Goal: Information Seeking & Learning: Learn about a topic

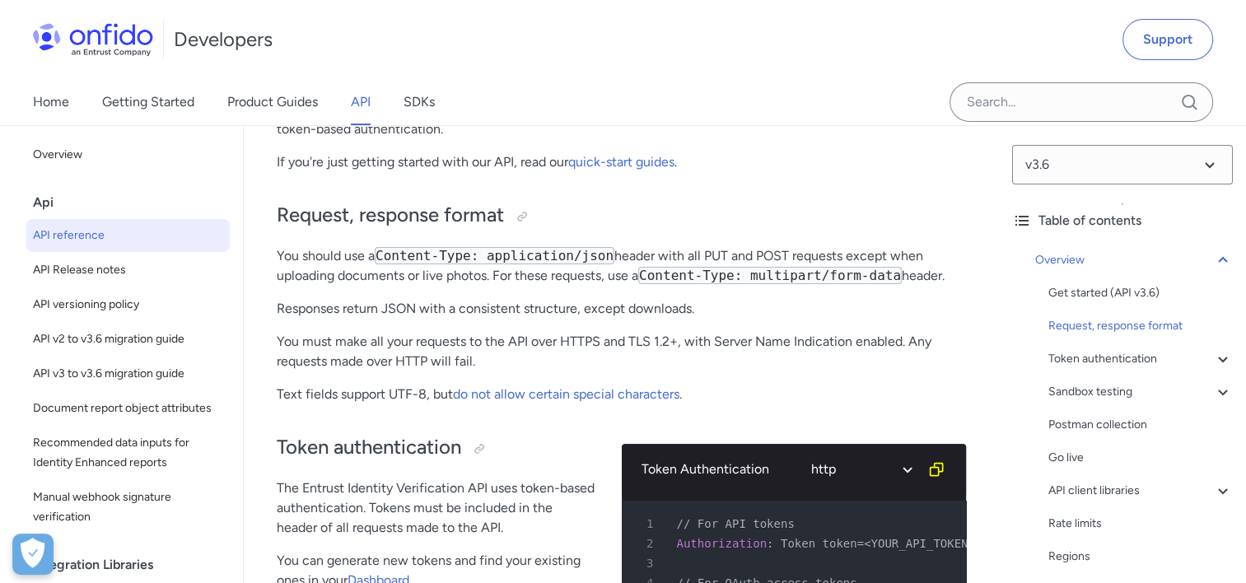
scroll to position [460, 0]
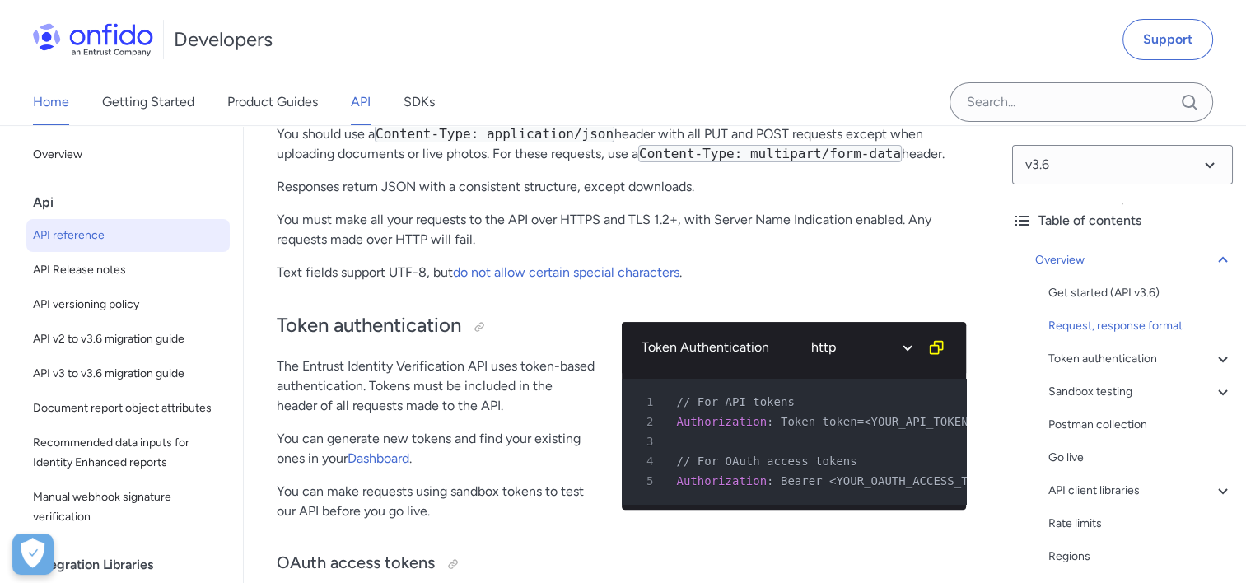
click at [58, 106] on link "Home" at bounding box center [51, 102] width 36 height 46
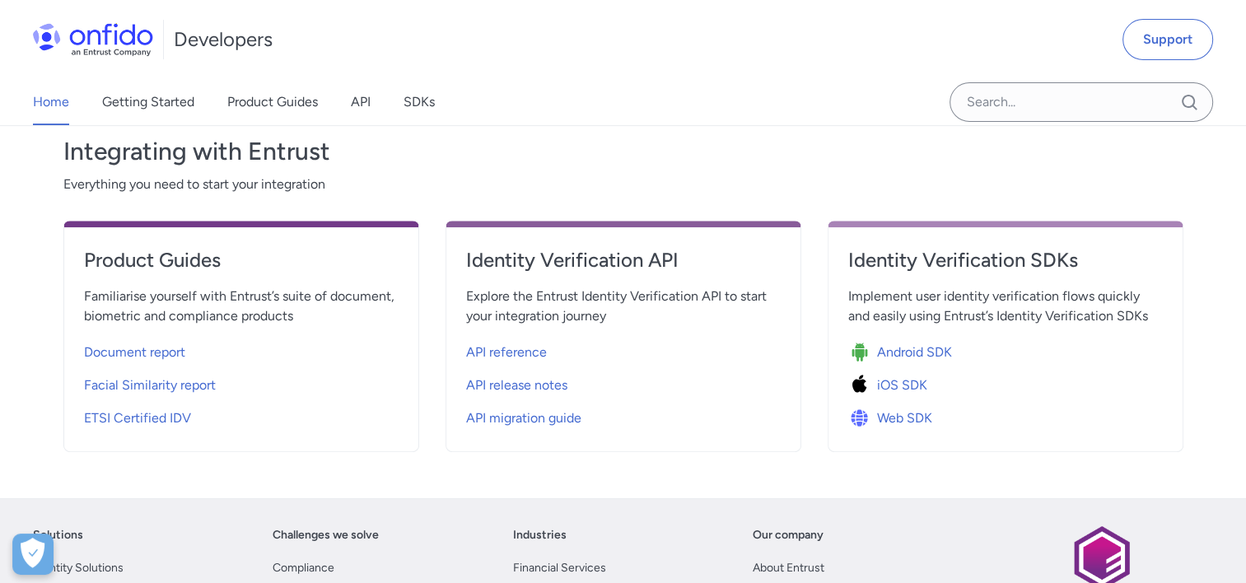
scroll to position [563, 0]
click at [147, 269] on h4 "Product Guides" at bounding box center [241, 259] width 315 height 26
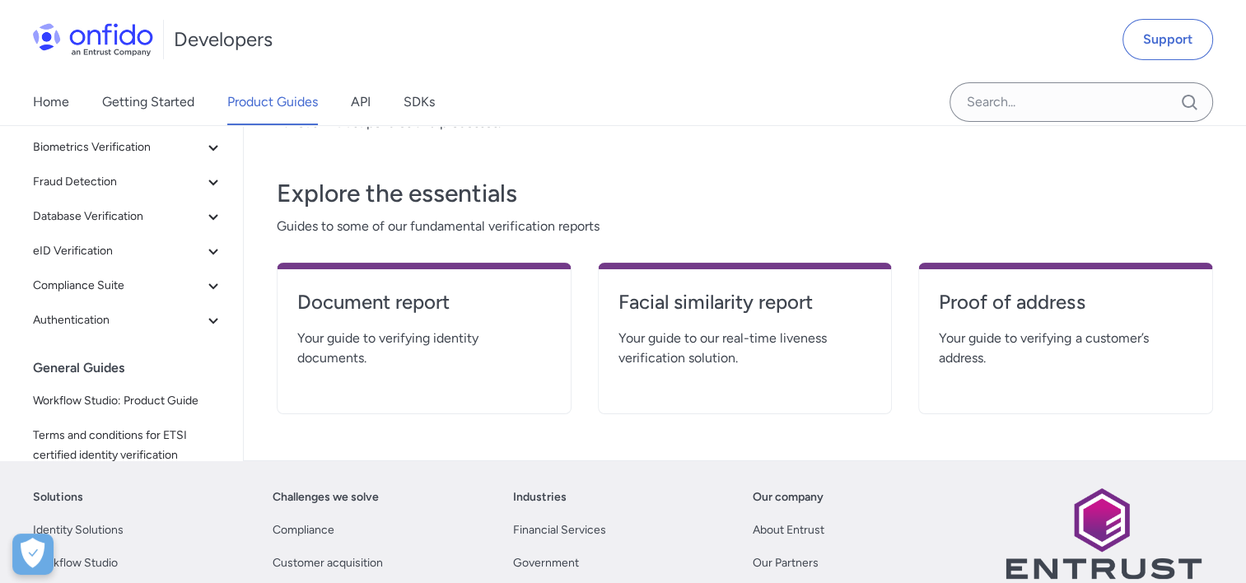
scroll to position [283, 0]
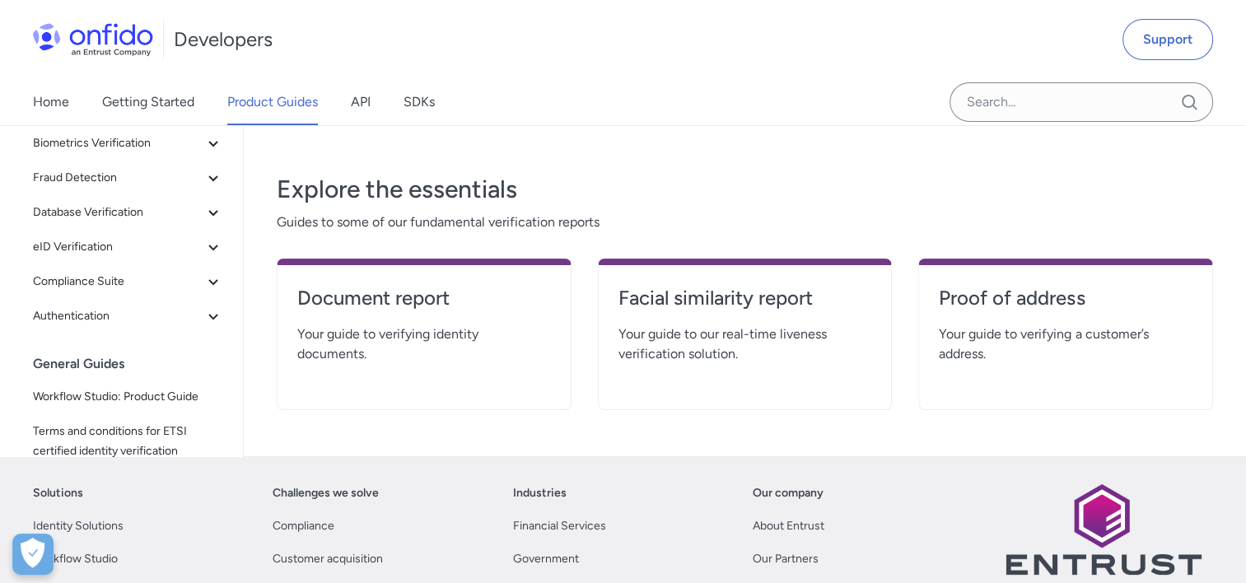
click at [956, 275] on div "Proof of address Your guide to verifying a customer’s address." at bounding box center [1065, 335] width 295 height 152
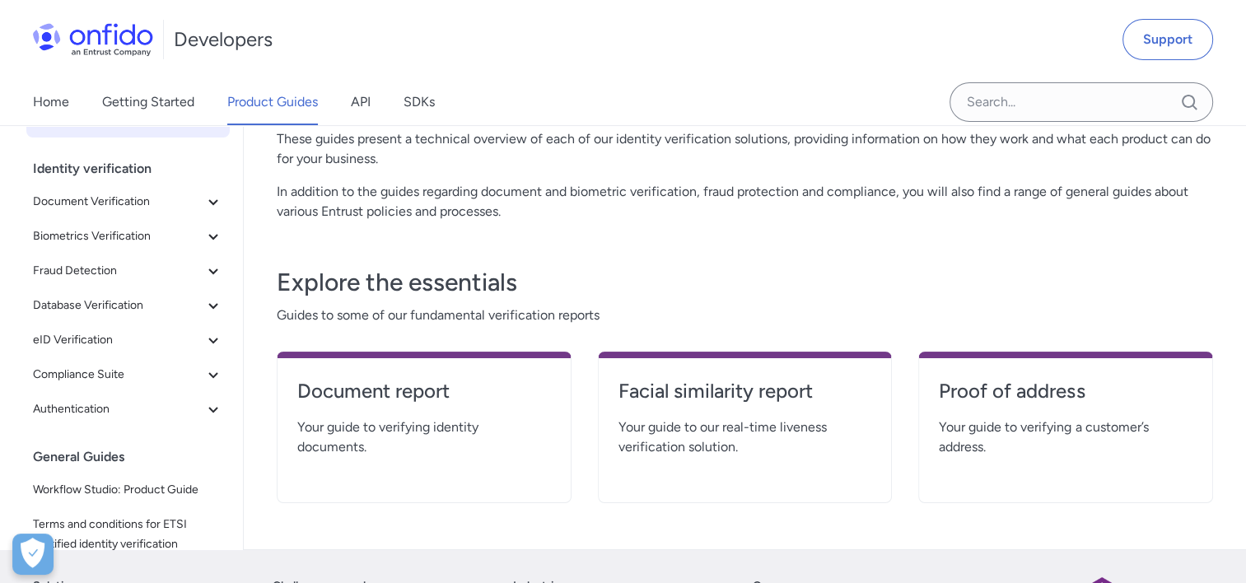
scroll to position [191, 0]
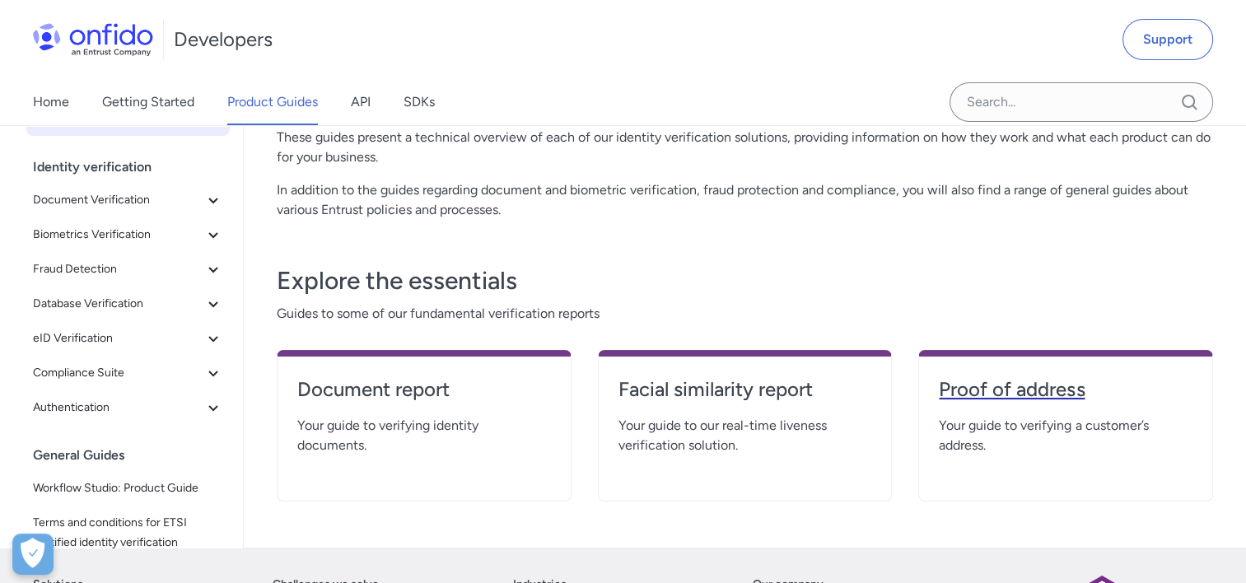
click at [982, 394] on h4 "Proof of address" at bounding box center [1066, 389] width 254 height 26
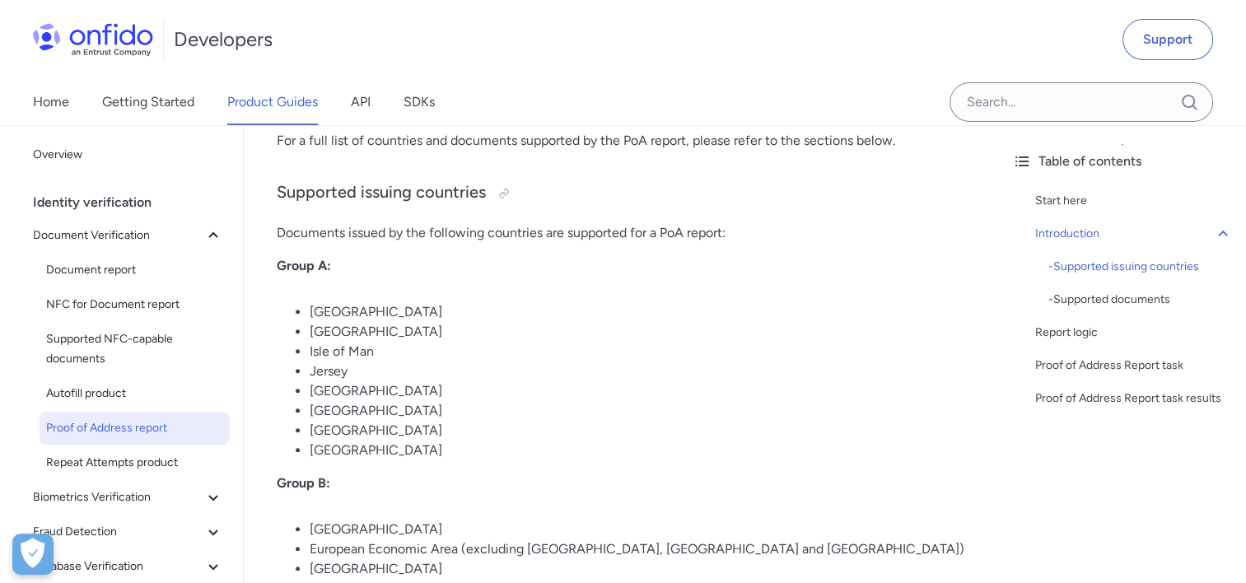
scroll to position [507, 0]
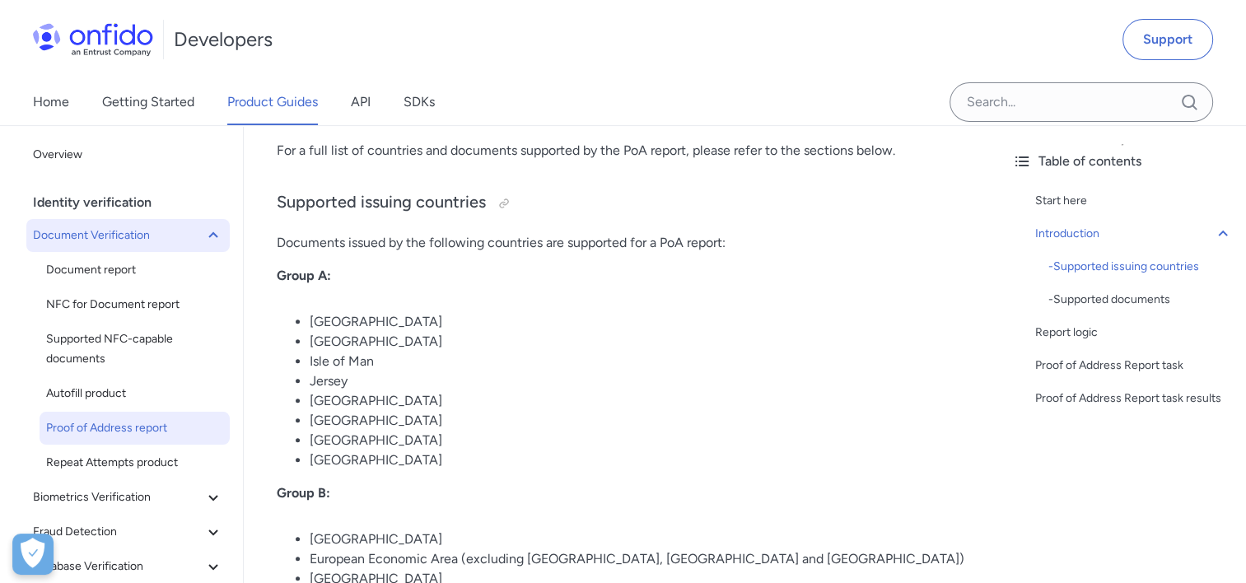
click at [168, 248] on button "Document Verification" at bounding box center [127, 235] width 203 height 33
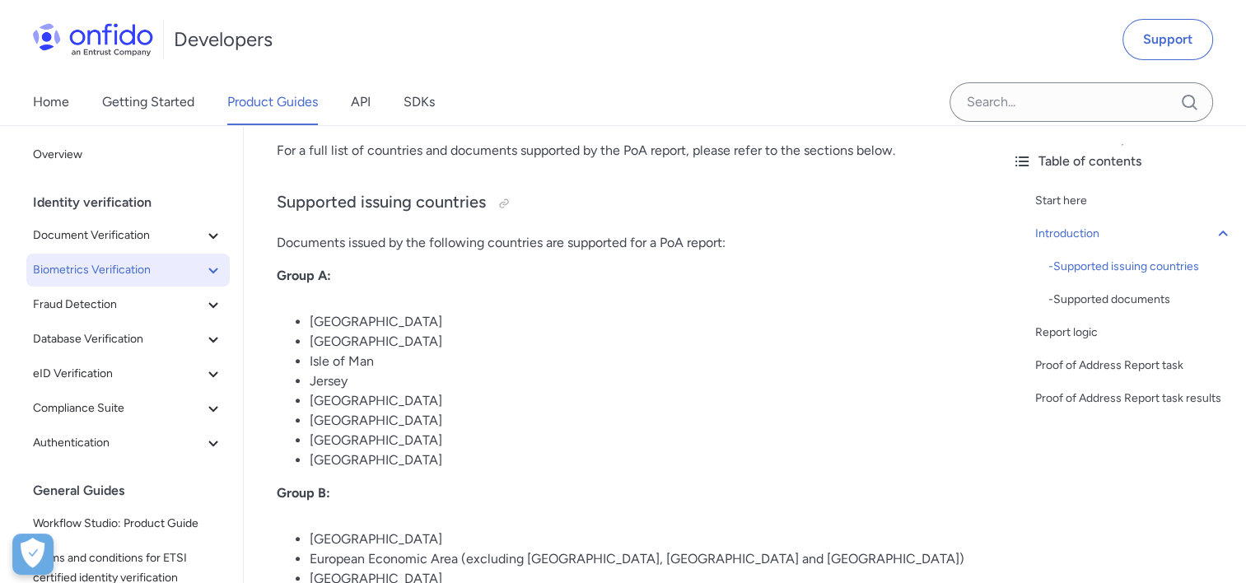
click at [165, 283] on button "Biometrics Verification" at bounding box center [127, 270] width 203 height 33
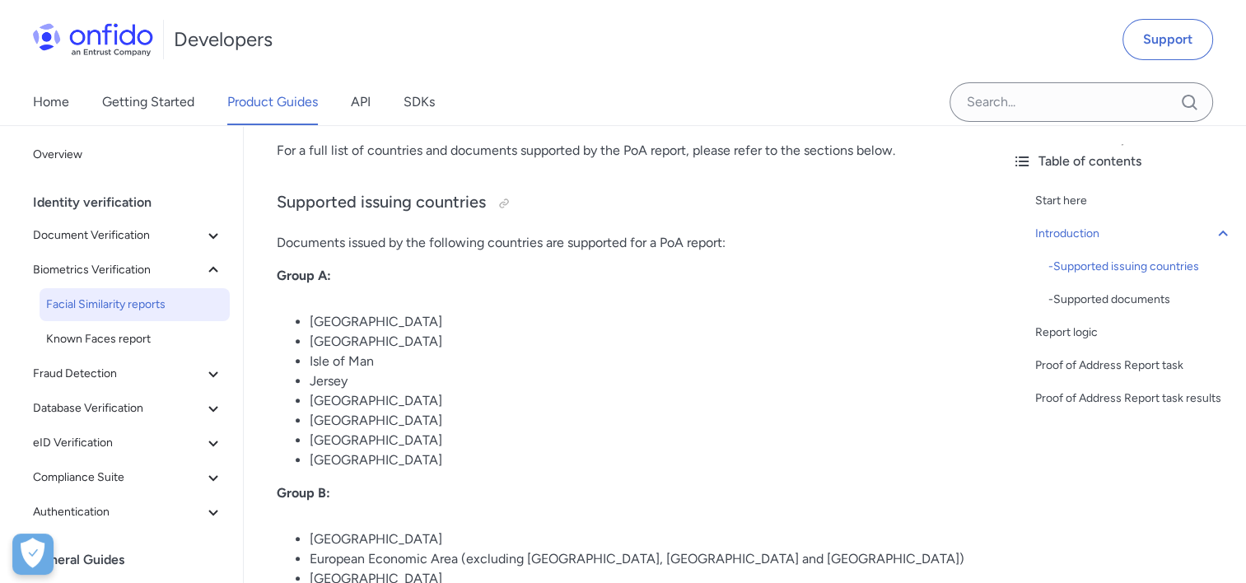
click at [159, 314] on span "Facial Similarity reports" at bounding box center [134, 305] width 177 height 20
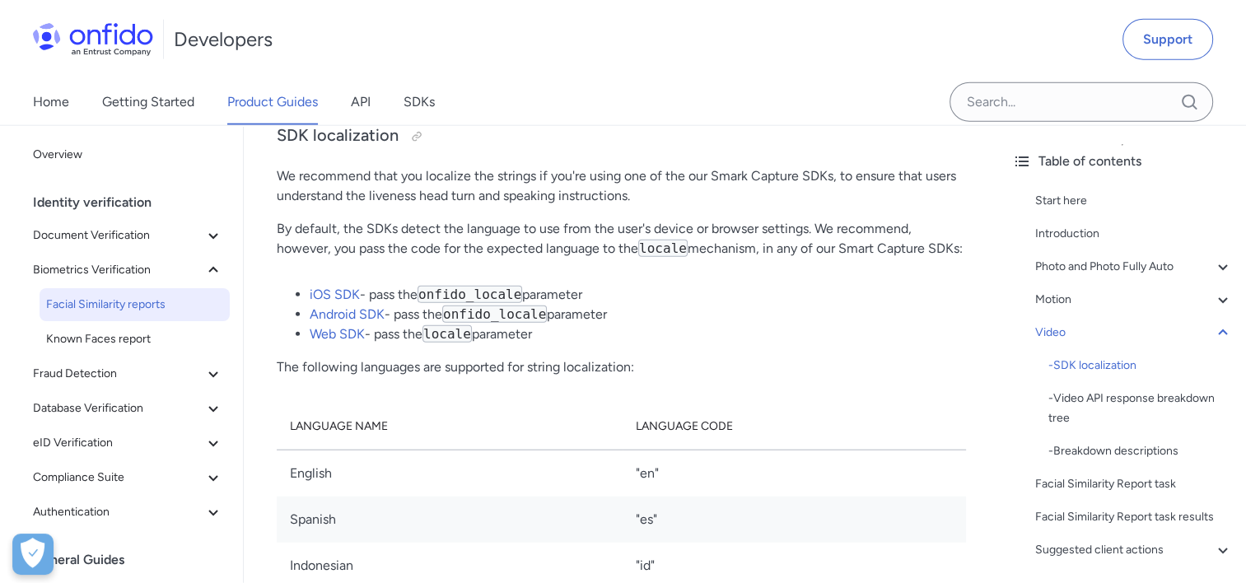
scroll to position [4395, 0]
